Goal: Find specific page/section: Find specific page/section

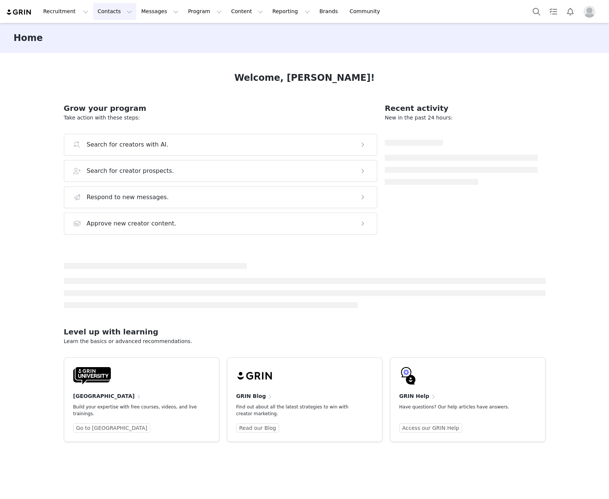
click at [100, 15] on button "Contacts Contacts" at bounding box center [114, 11] width 43 height 17
click at [125, 34] on div "Creators" at bounding box center [117, 33] width 50 height 8
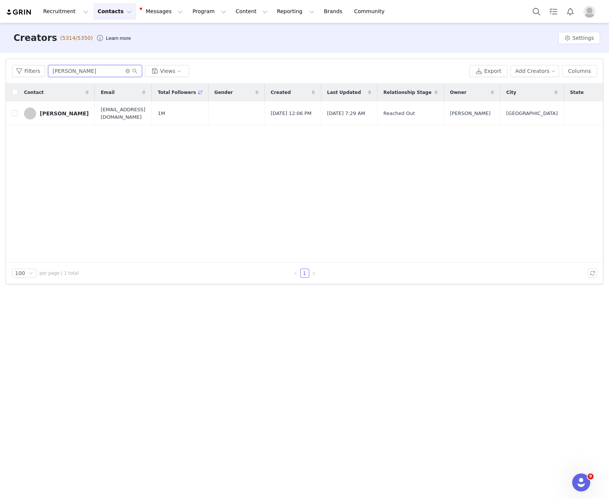
click at [84, 72] on input "[PERSON_NAME]" at bounding box center [95, 71] width 94 height 12
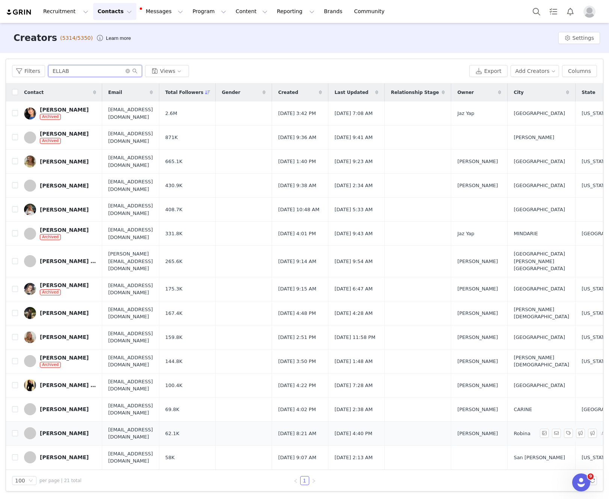
type input "ELLAB"
click at [53, 430] on div "[PERSON_NAME]" at bounding box center [64, 433] width 49 height 6
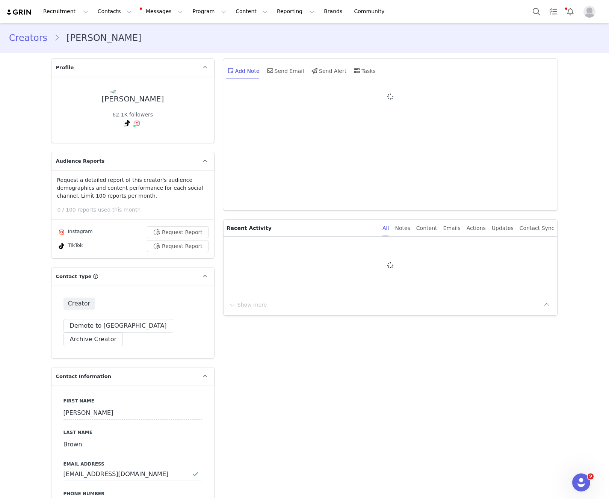
type input "+61 ([GEOGRAPHIC_DATA])"
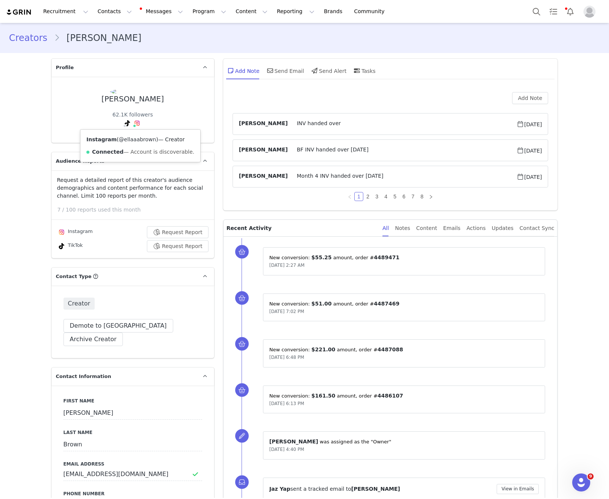
click at [134, 139] on link "@ellaaabrown" at bounding box center [137, 139] width 37 height 6
click at [117, 139] on link "@ellaaaabrown" at bounding box center [111, 139] width 41 height 6
